Goal: Task Accomplishment & Management: Manage account settings

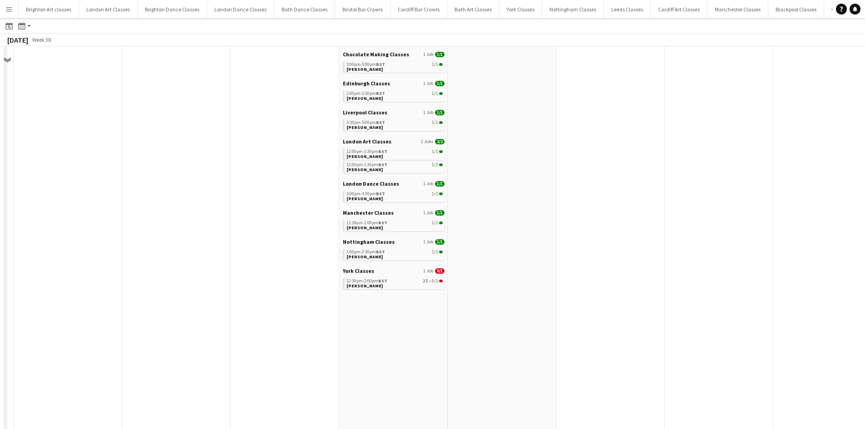
scroll to position [318, 0]
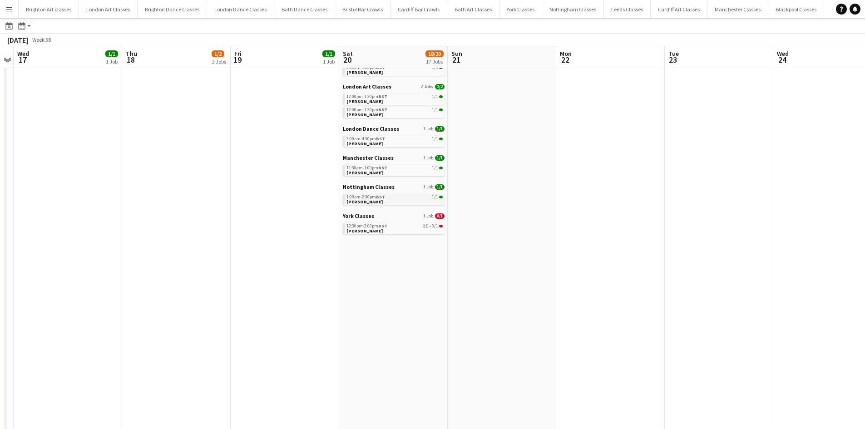
click at [377, 197] on span "BST" at bounding box center [380, 197] width 9 height 6
click at [10, 22] on icon "Date picker" at bounding box center [8, 25] width 7 height 7
click at [75, 118] on span "13" at bounding box center [70, 115] width 11 height 11
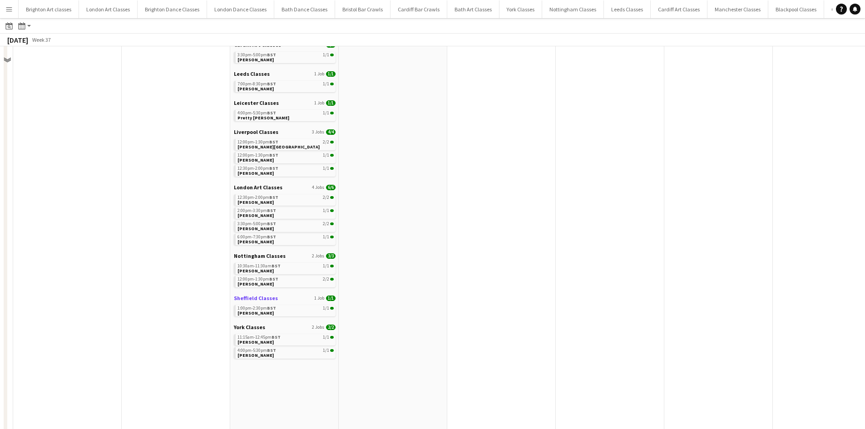
scroll to position [227, 0]
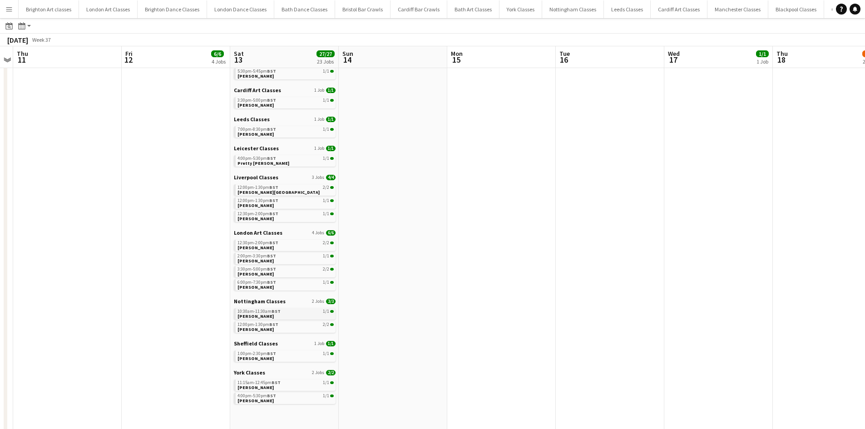
click at [284, 312] on div "10:30am-11:30am BST 1/1" at bounding box center [285, 311] width 96 height 5
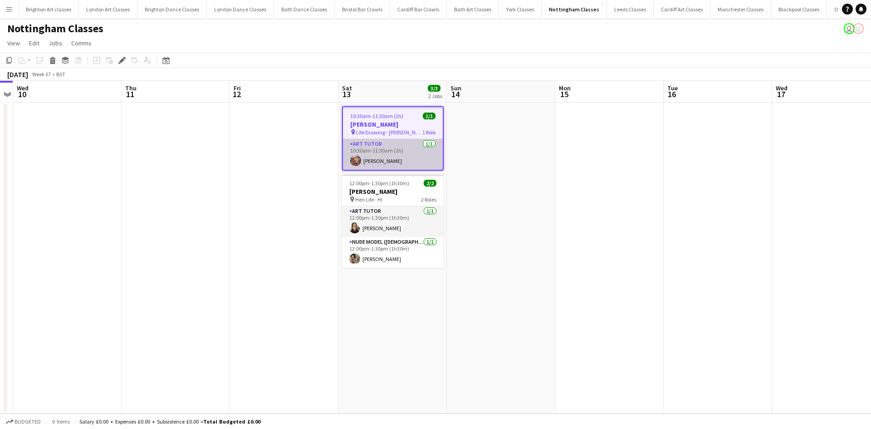
click at [391, 142] on app-card-role "Art Tutor 1/1 10:30am-11:30am (1h) Jan Deebank" at bounding box center [393, 154] width 100 height 31
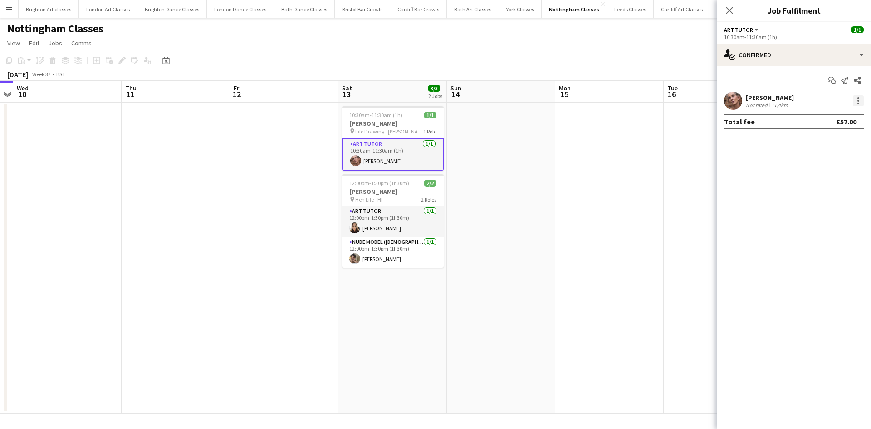
click at [860, 100] on div at bounding box center [858, 100] width 11 height 11
click at [821, 206] on span "Remove" at bounding box center [814, 205] width 27 height 8
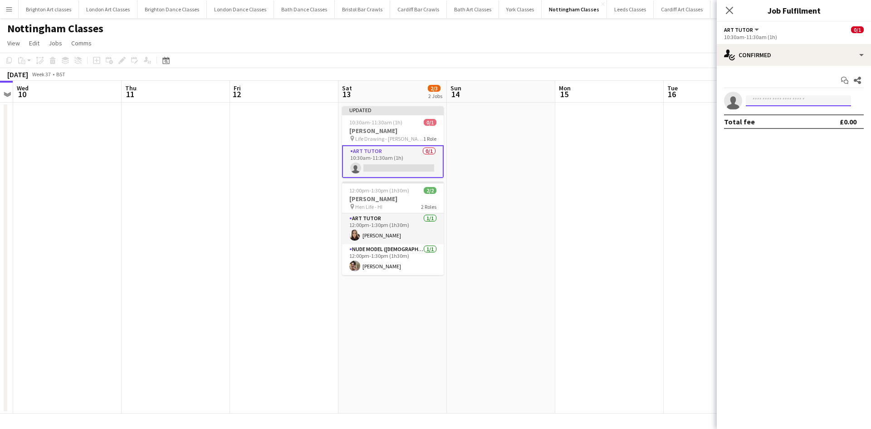
click at [783, 98] on input at bounding box center [798, 100] width 105 height 11
type input "******"
click at [765, 114] on span "Reuben Hayer" at bounding box center [779, 114] width 52 height 8
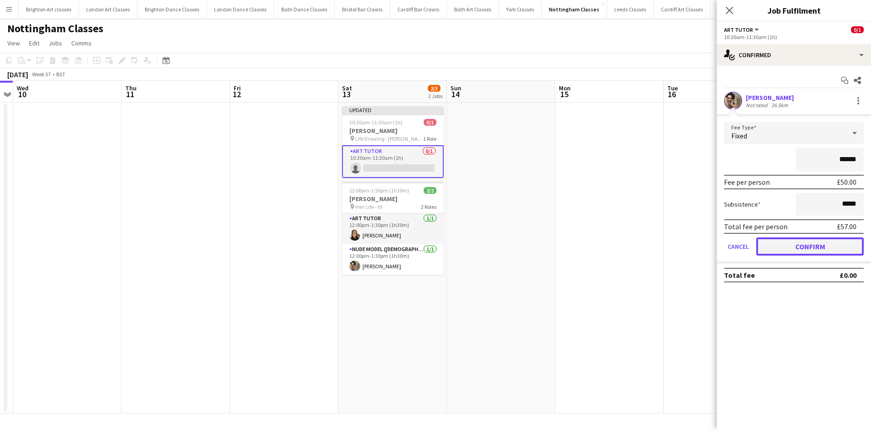
click at [809, 251] on button "Confirm" at bounding box center [811, 246] width 108 height 18
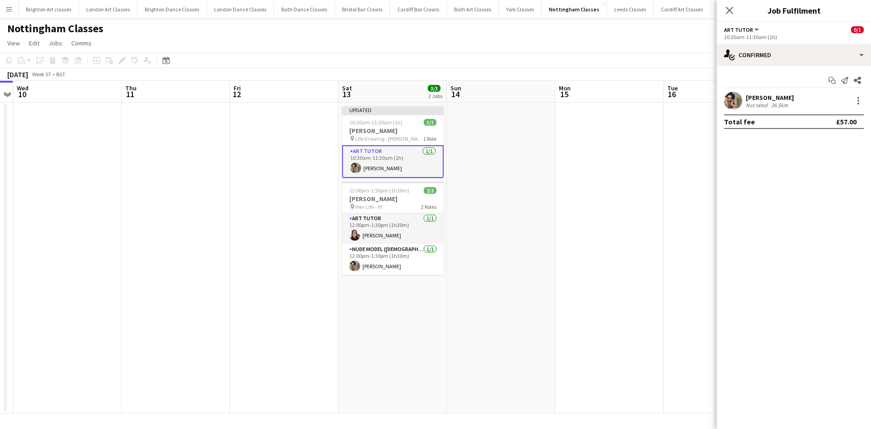
click at [466, 231] on app-date-cell at bounding box center [501, 258] width 108 height 311
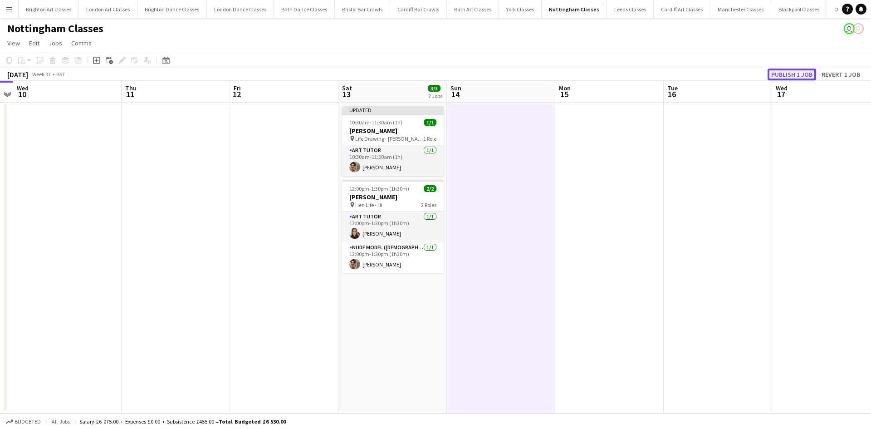
click at [803, 72] on button "Publish 1 job" at bounding box center [792, 75] width 49 height 12
